Goal: Transaction & Acquisition: Download file/media

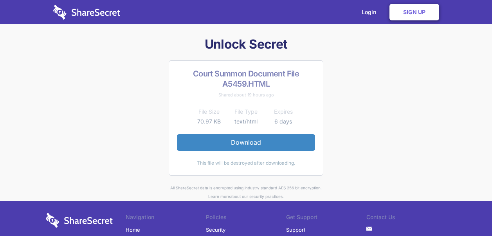
click at [238, 141] on link "Download" at bounding box center [246, 142] width 138 height 16
